Goal: Navigation & Orientation: Find specific page/section

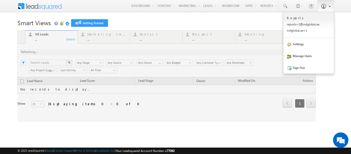
click at [0, 0] on link "Reports Home" at bounding box center [0, 0] width 0 height 0
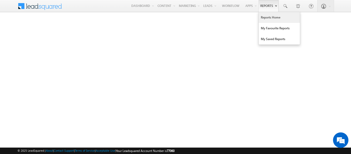
click at [265, 19] on link "Reports Home" at bounding box center [279, 17] width 41 height 11
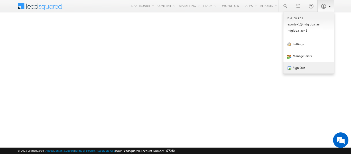
click at [295, 68] on link "Sign Out" at bounding box center [309, 68] width 50 height 12
